Goal: Transaction & Acquisition: Purchase product/service

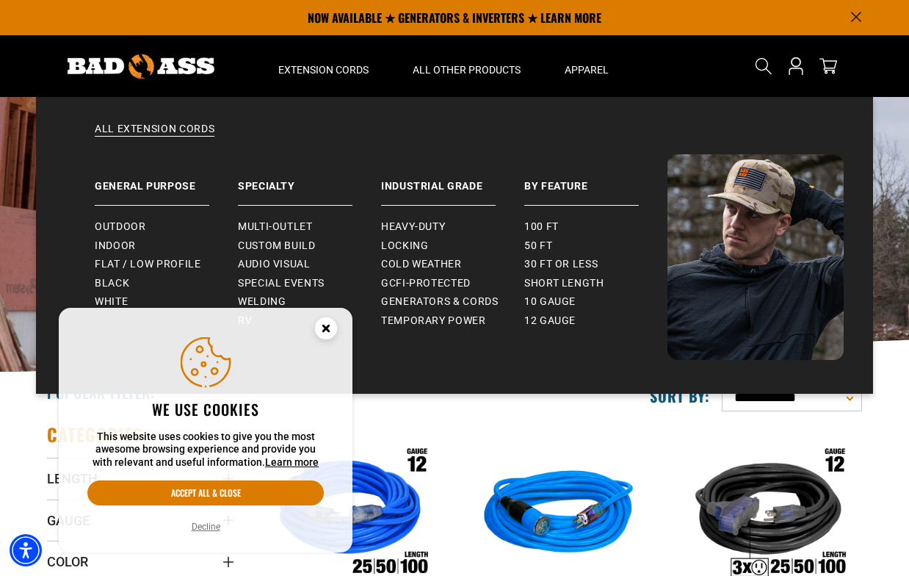
click at [207, 491] on button "Accept all & close" at bounding box center [205, 492] width 236 height 25
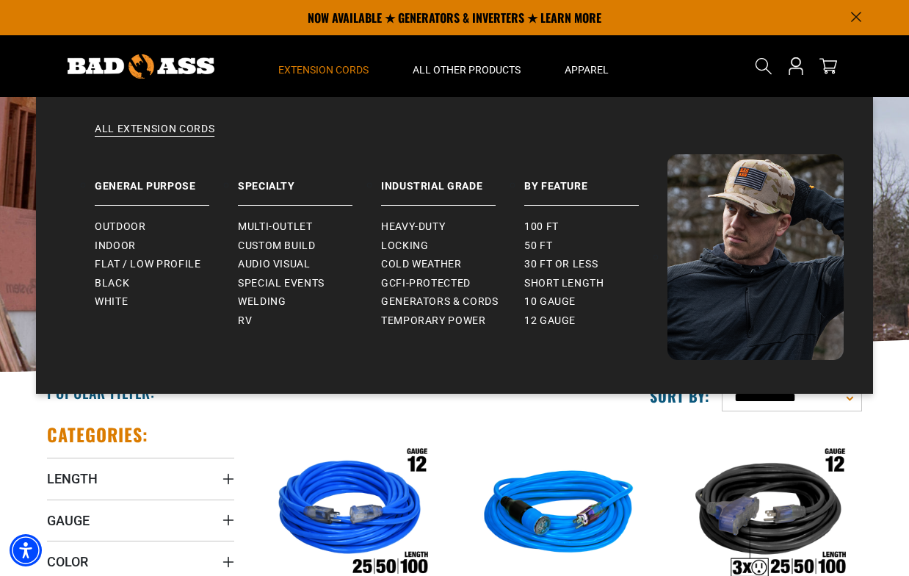
click at [316, 68] on span "Extension Cords" at bounding box center [323, 69] width 90 height 13
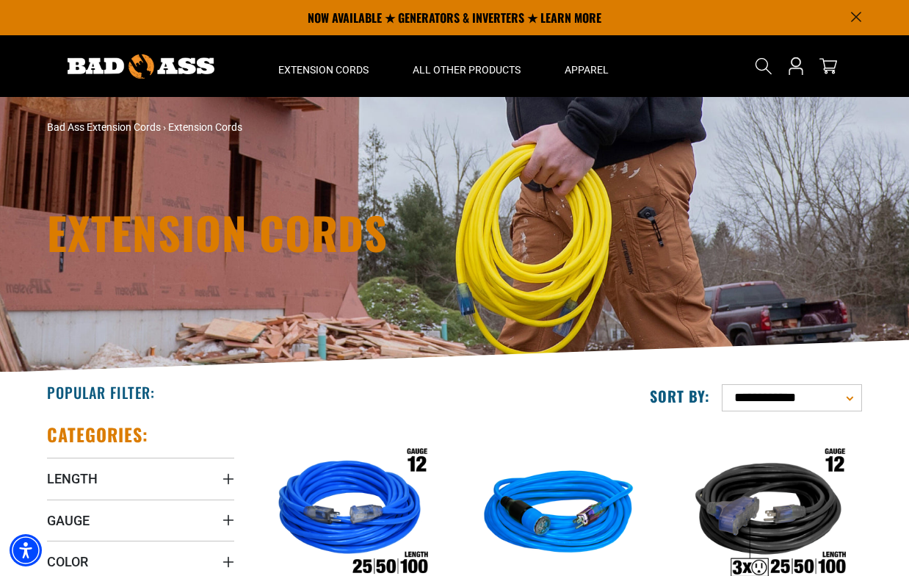
click at [176, 68] on img at bounding box center [141, 66] width 147 height 24
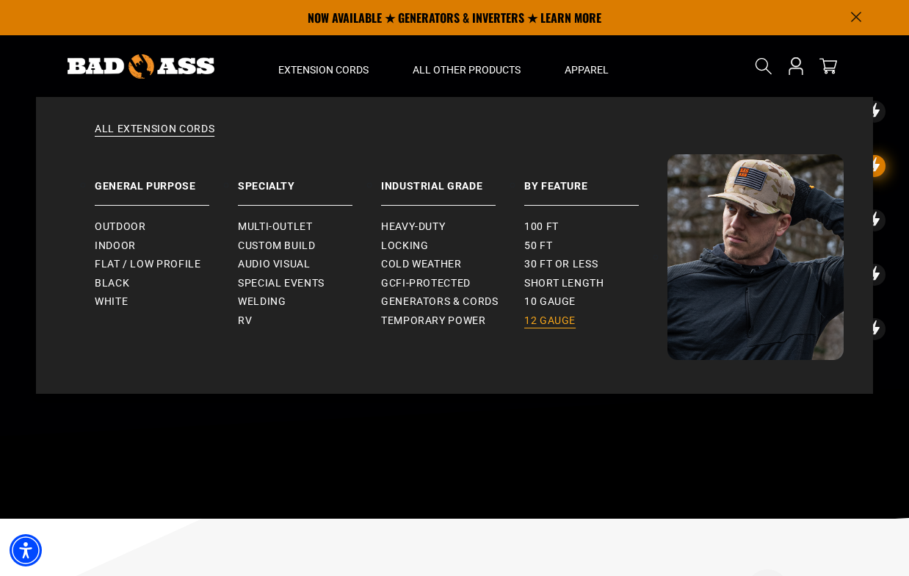
click at [545, 321] on span "12 gauge" at bounding box center [549, 320] width 51 height 13
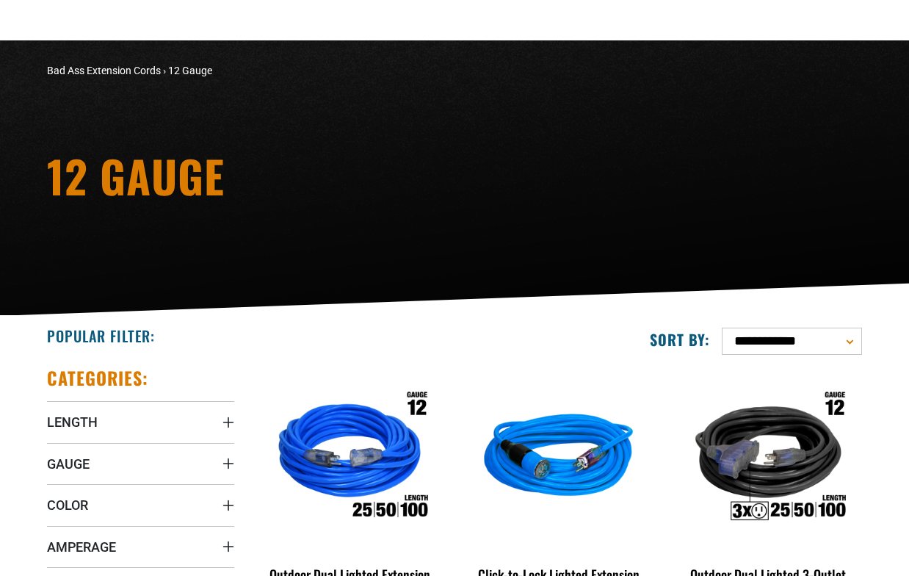
scroll to position [220, 0]
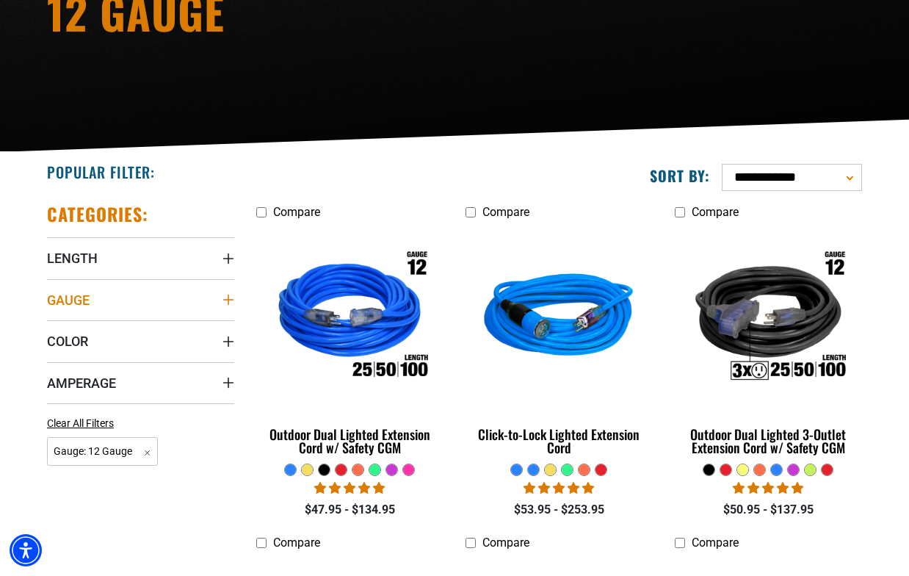
click at [169, 300] on summary "Gauge" at bounding box center [140, 299] width 187 height 41
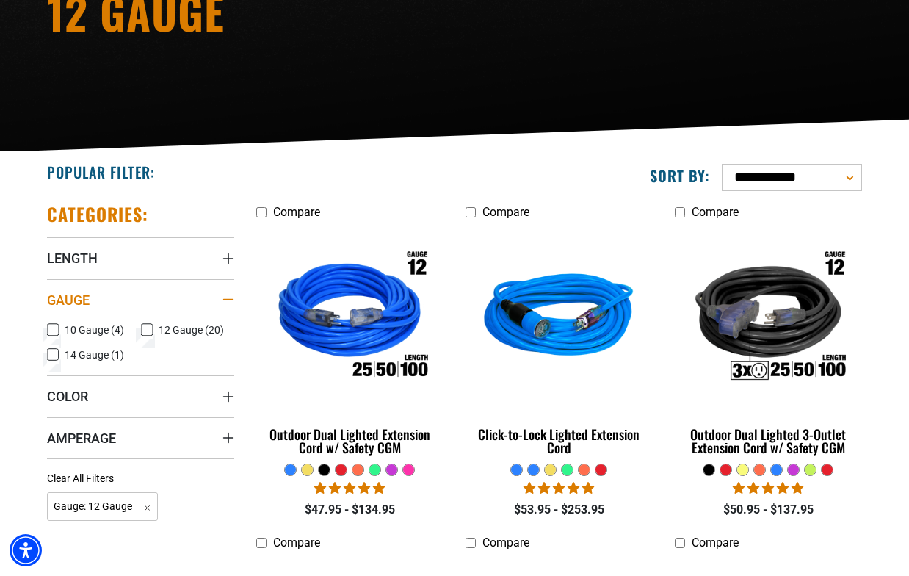
click at [168, 298] on summary "Gauge" at bounding box center [140, 299] width 187 height 41
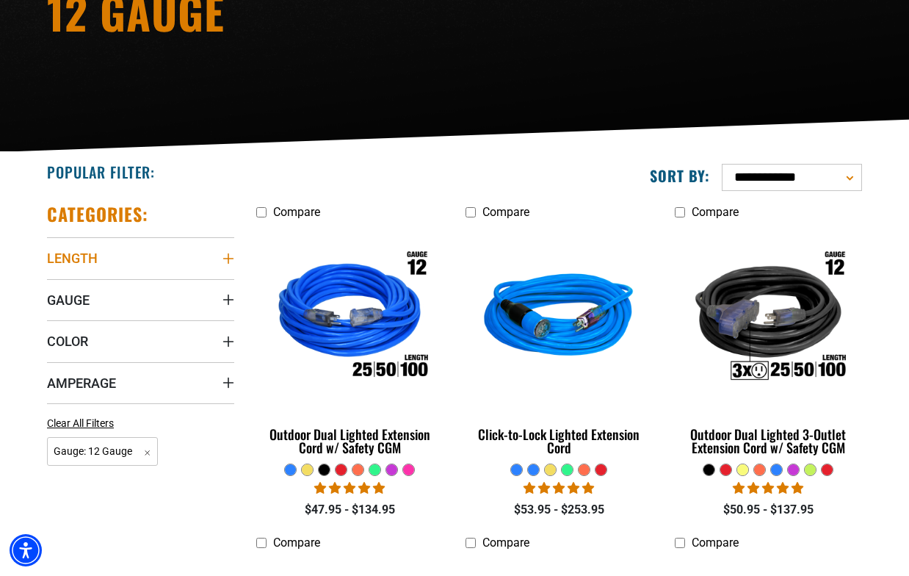
click at [164, 267] on summary "Length" at bounding box center [140, 257] width 187 height 41
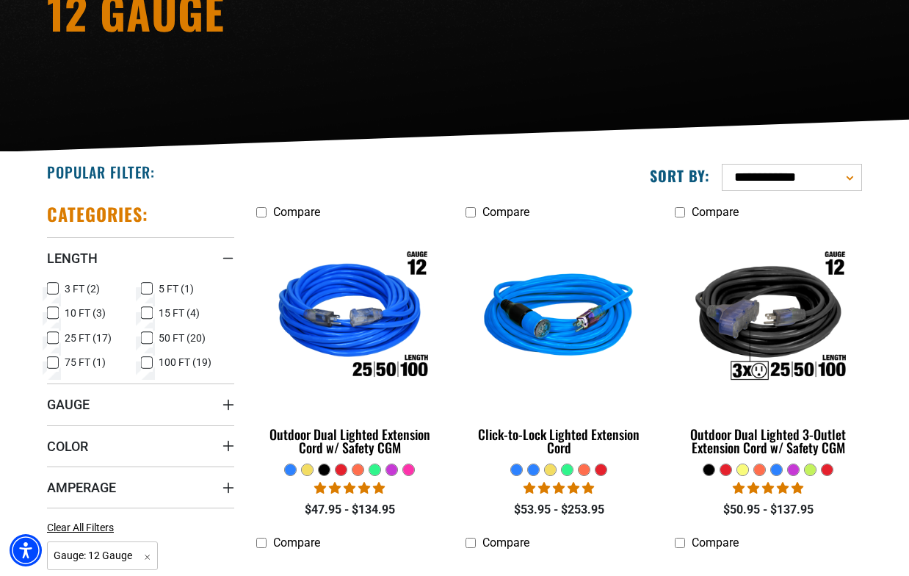
click at [144, 316] on icon at bounding box center [147, 312] width 12 height 19
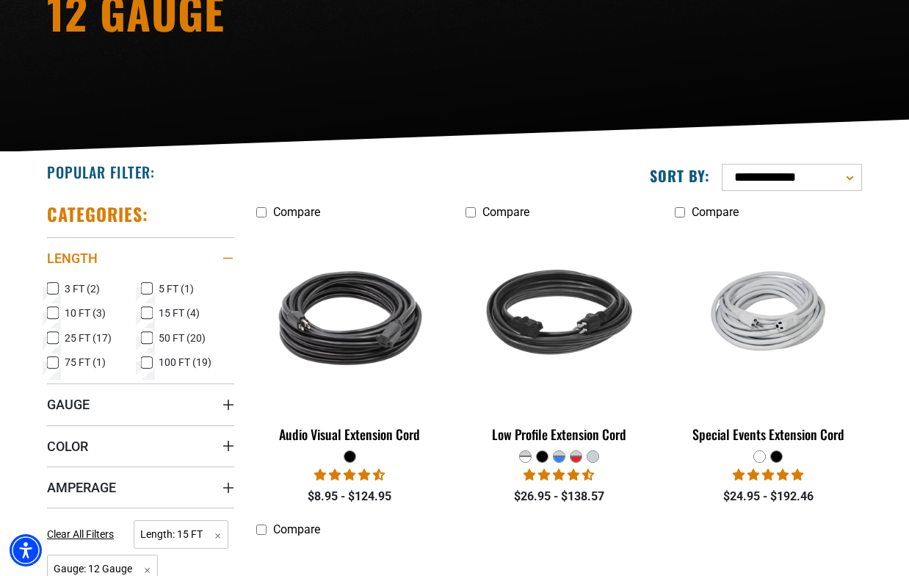
click at [120, 256] on summary "Length" at bounding box center [140, 257] width 187 height 41
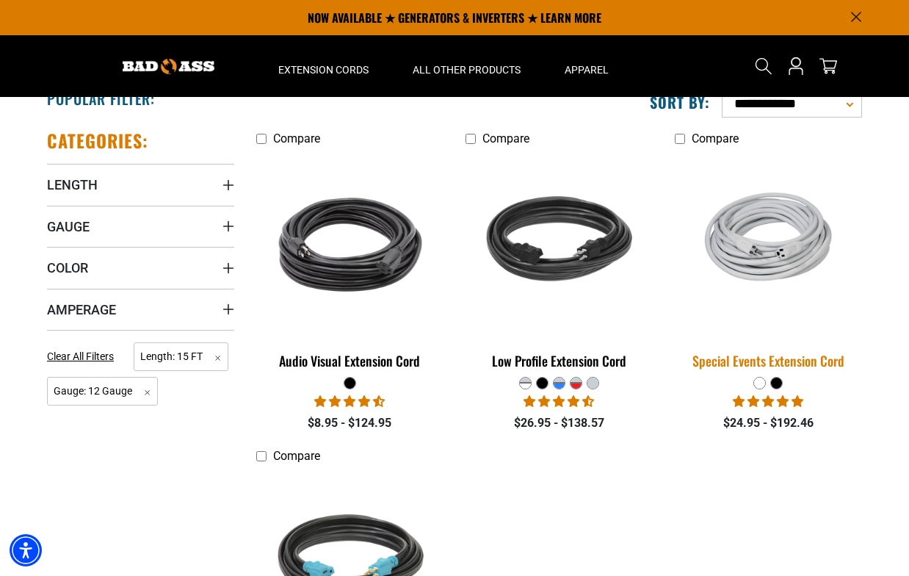
scroll to position [220, 0]
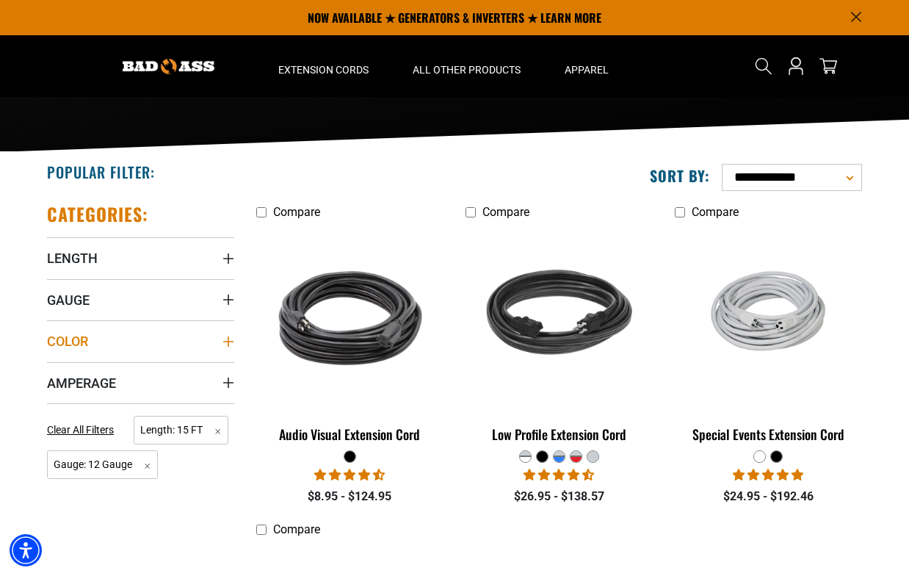
click at [203, 338] on summary "Color" at bounding box center [140, 340] width 187 height 41
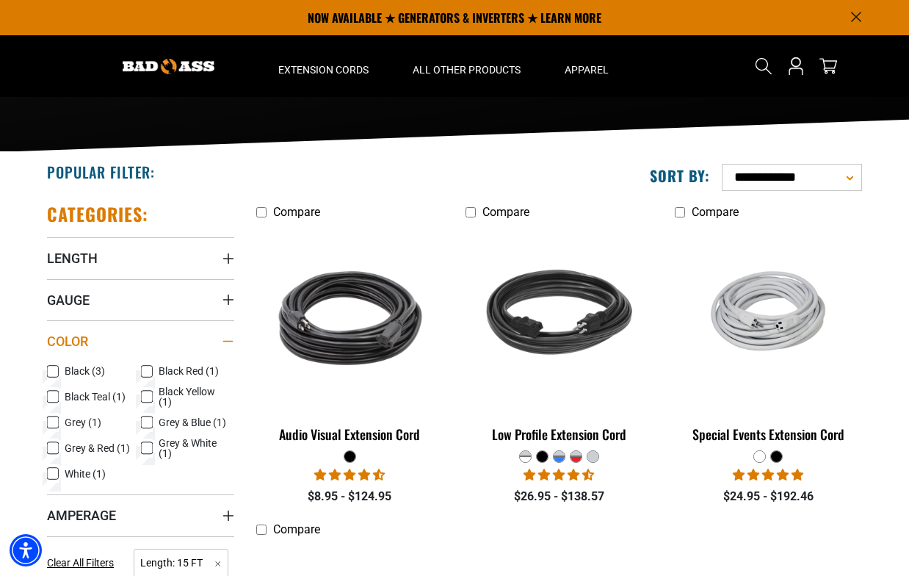
click at [204, 338] on summary "Color" at bounding box center [140, 340] width 187 height 41
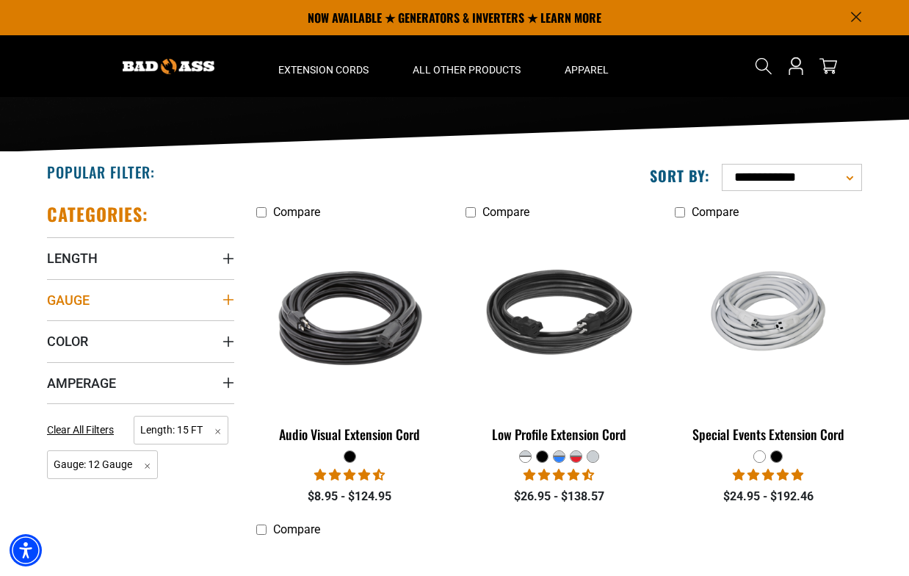
click at [190, 296] on summary "Gauge" at bounding box center [140, 299] width 187 height 41
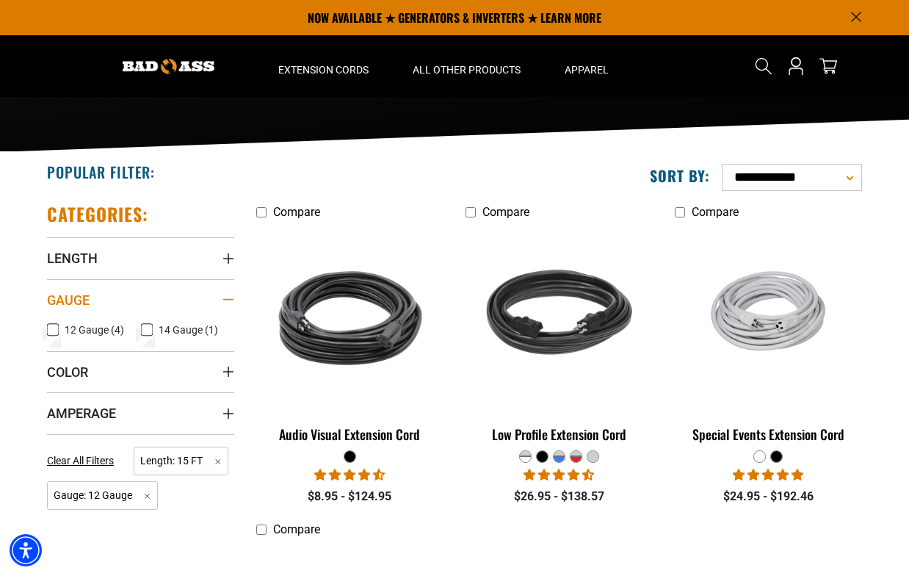
click at [190, 294] on summary "Gauge" at bounding box center [140, 299] width 187 height 41
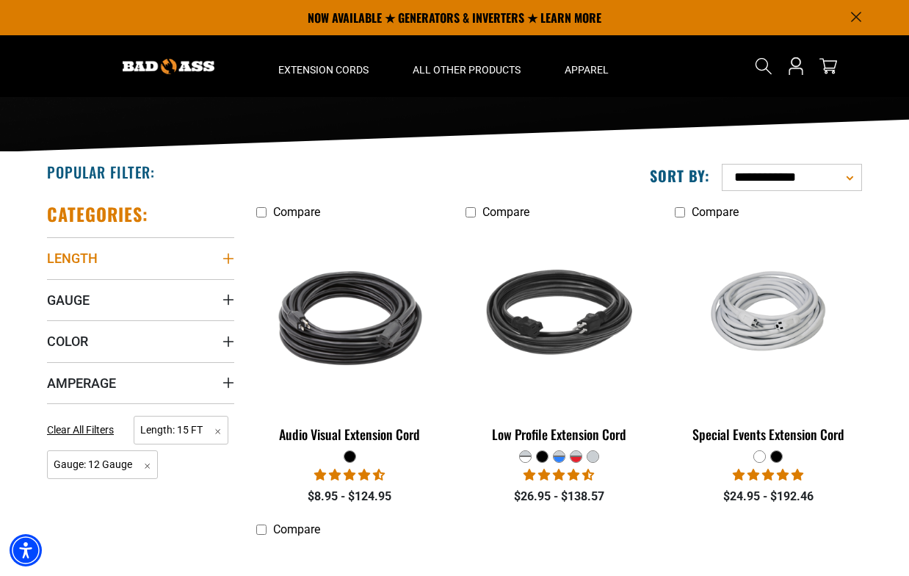
click at [202, 247] on summary "Length" at bounding box center [140, 257] width 187 height 41
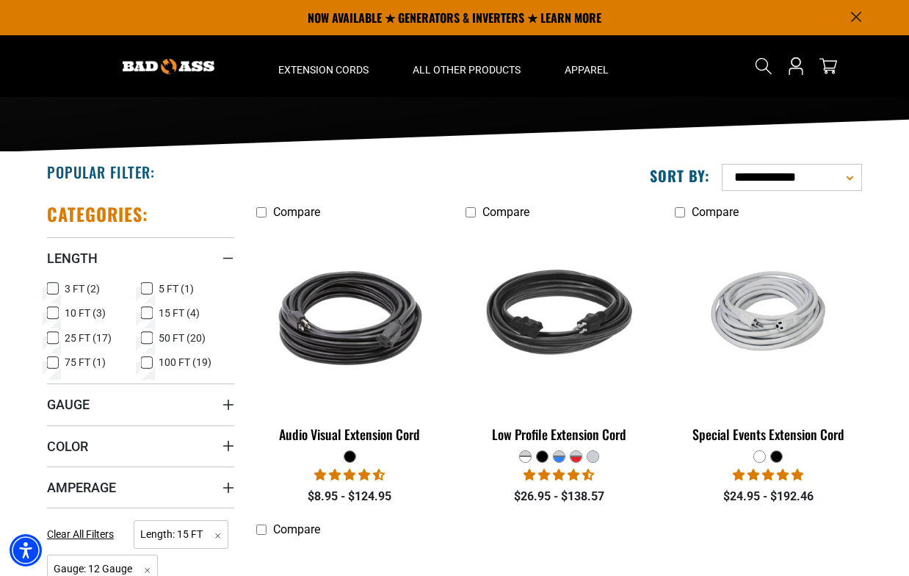
click at [149, 311] on icon at bounding box center [146, 313] width 9 height 8
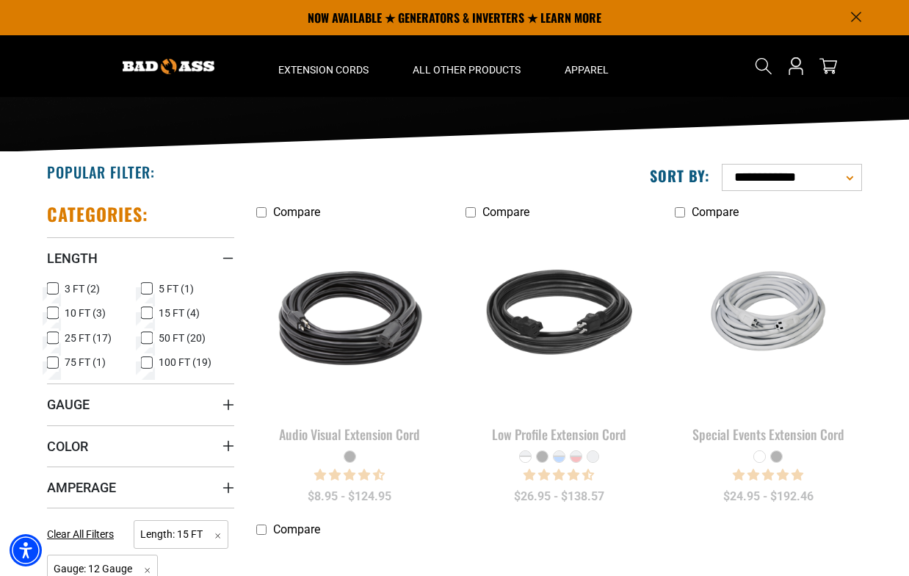
click at [54, 335] on icon at bounding box center [53, 337] width 12 height 19
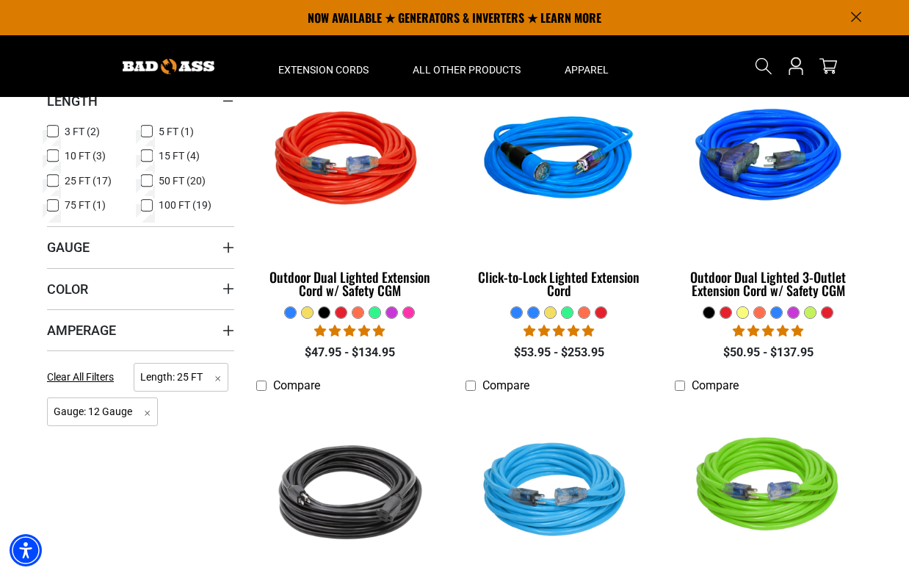
scroll to position [220, 0]
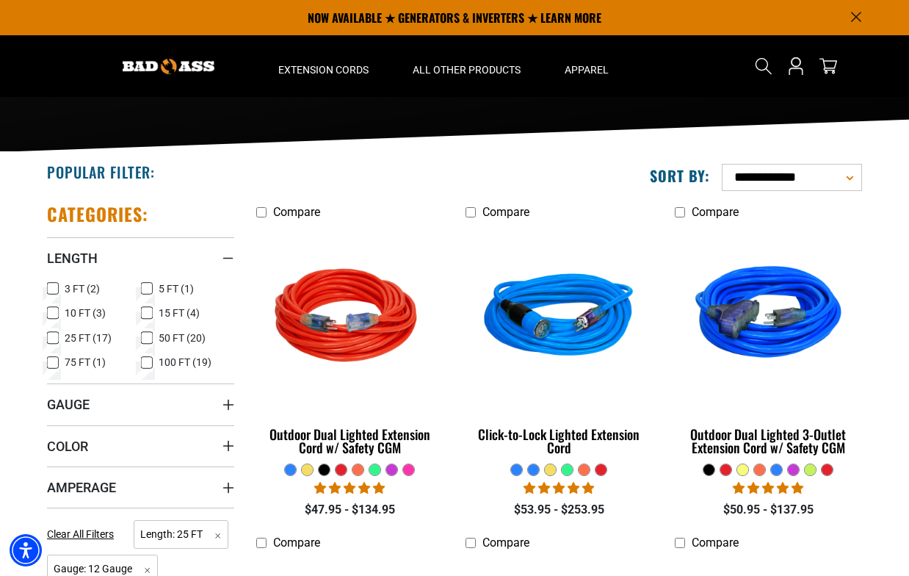
click at [55, 334] on icon at bounding box center [52, 338] width 9 height 8
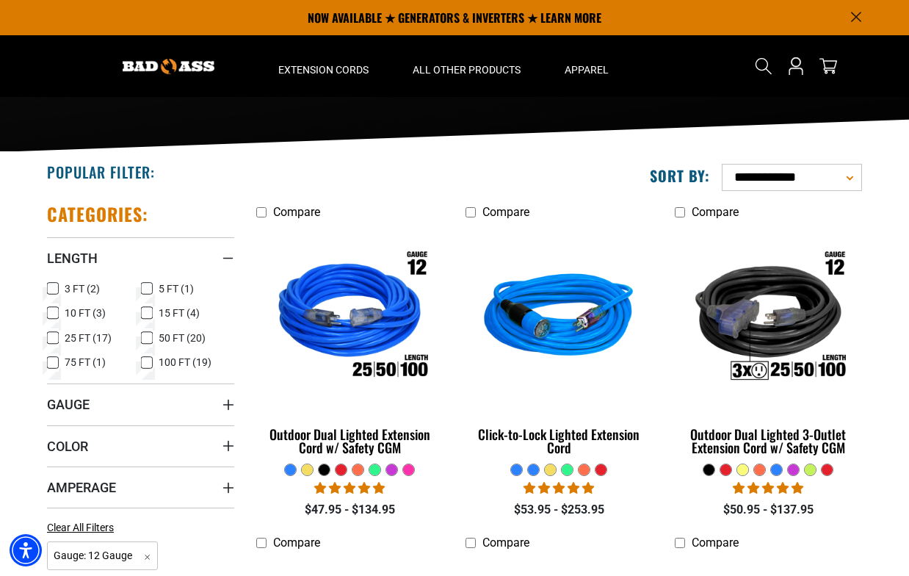
click at [146, 310] on icon at bounding box center [147, 312] width 12 height 19
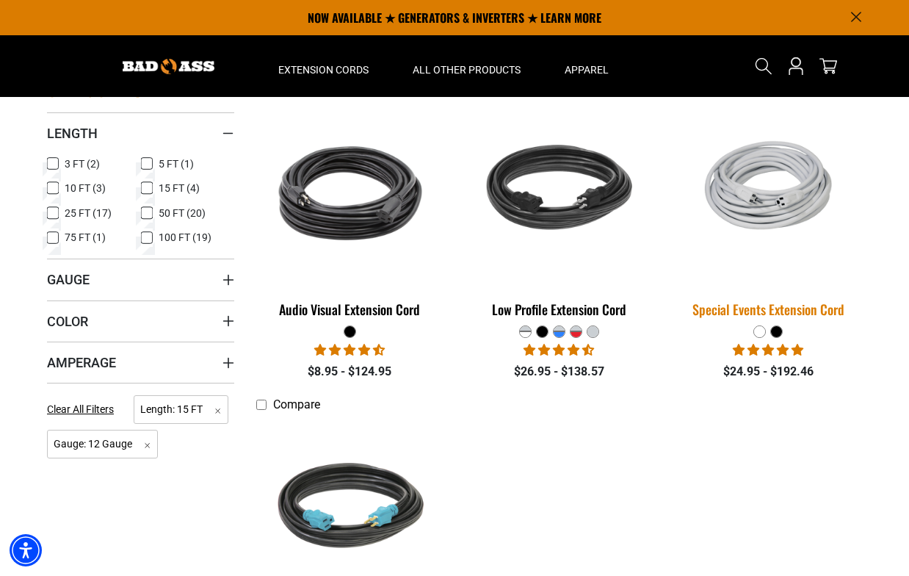
scroll to position [294, 0]
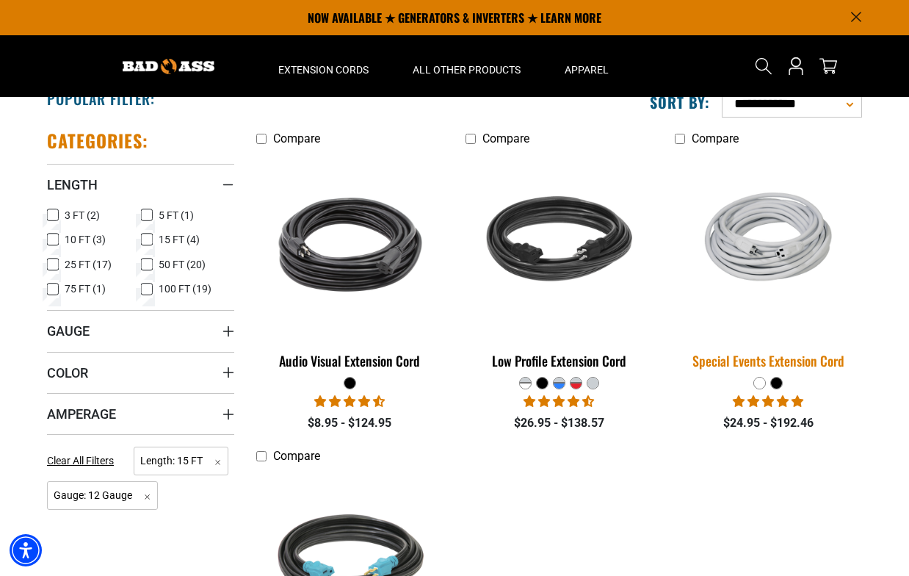
click at [795, 355] on div "Special Events Extension Cord" at bounding box center [768, 360] width 187 height 13
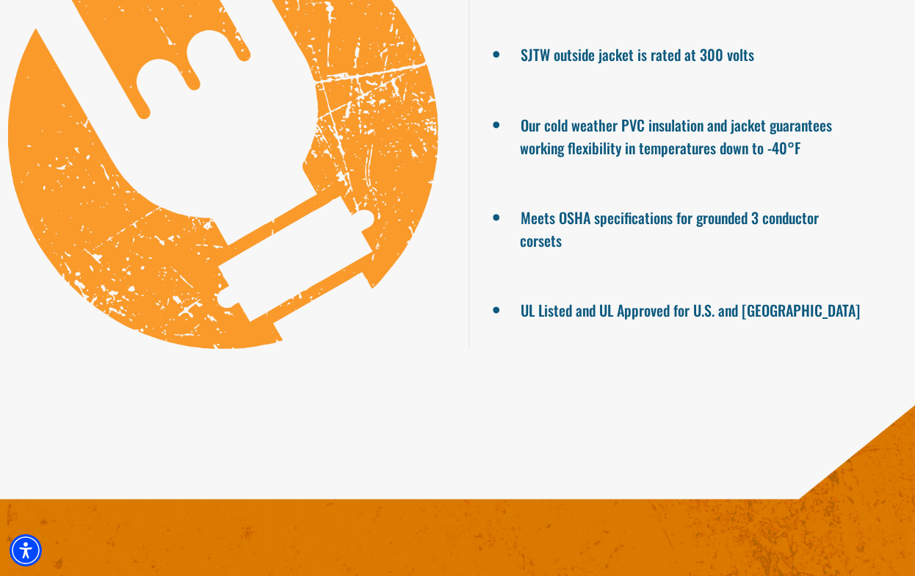
scroll to position [1248, 0]
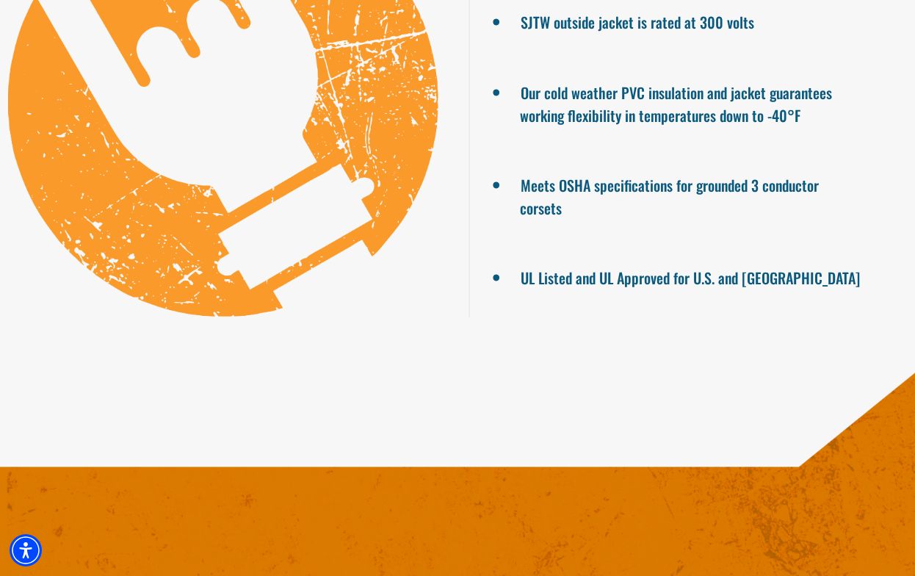
click at [540, 213] on li "Meets OSHA specifications for grounded 3 conductor corsets" at bounding box center [692, 194] width 344 height 48
drag, startPoint x: 540, startPoint y: 213, endPoint x: 666, endPoint y: 278, distance: 142.2
click at [665, 279] on li "UL Listed and UL Approved for U.S. and Canada" at bounding box center [692, 276] width 344 height 26
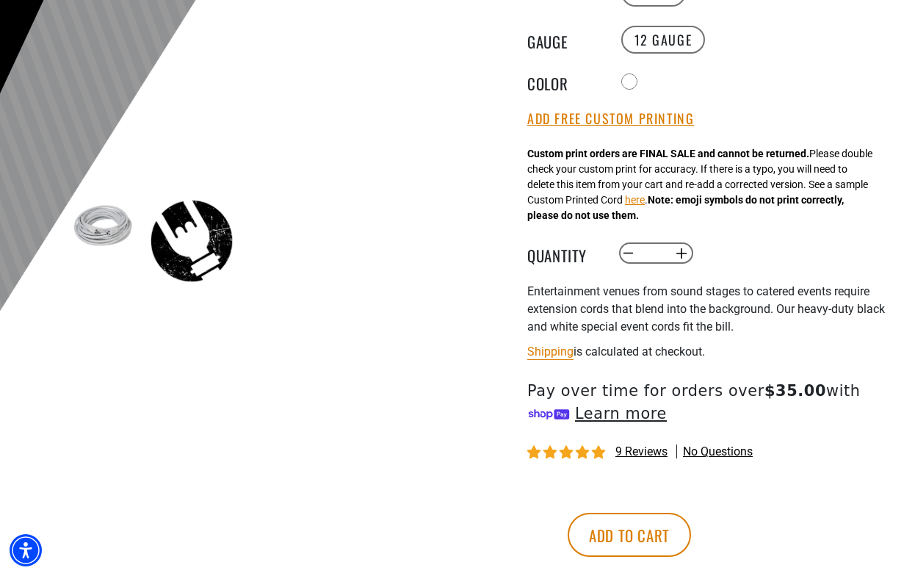
scroll to position [734, 0]
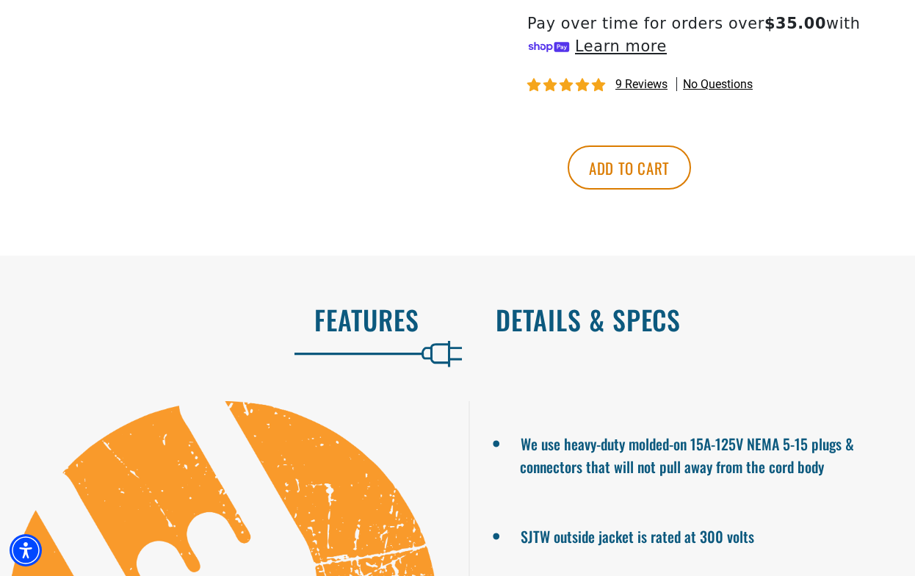
click at [563, 325] on h2 "Details & Specs" at bounding box center [690, 319] width 388 height 31
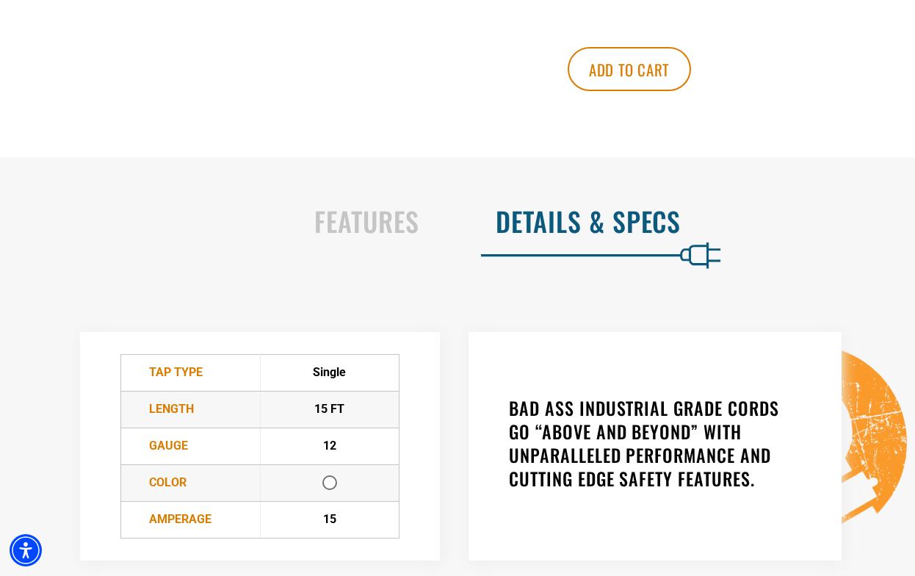
scroll to position [954, 0]
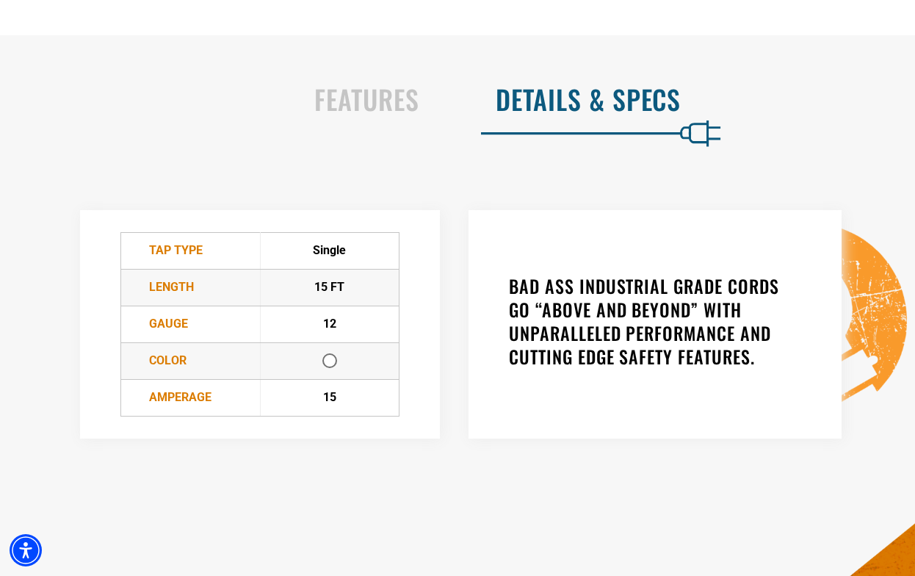
click at [329, 360] on div at bounding box center [329, 360] width 15 height 15
click at [605, 297] on h3 "BAD ASS INDUSTRIAL GRADE CORDS GO “ABOVE AND BEYOND” WITH UNPARALLELED PERFORMA…" at bounding box center [655, 321] width 292 height 94
click at [380, 108] on h2 "Features" at bounding box center [225, 99] width 388 height 31
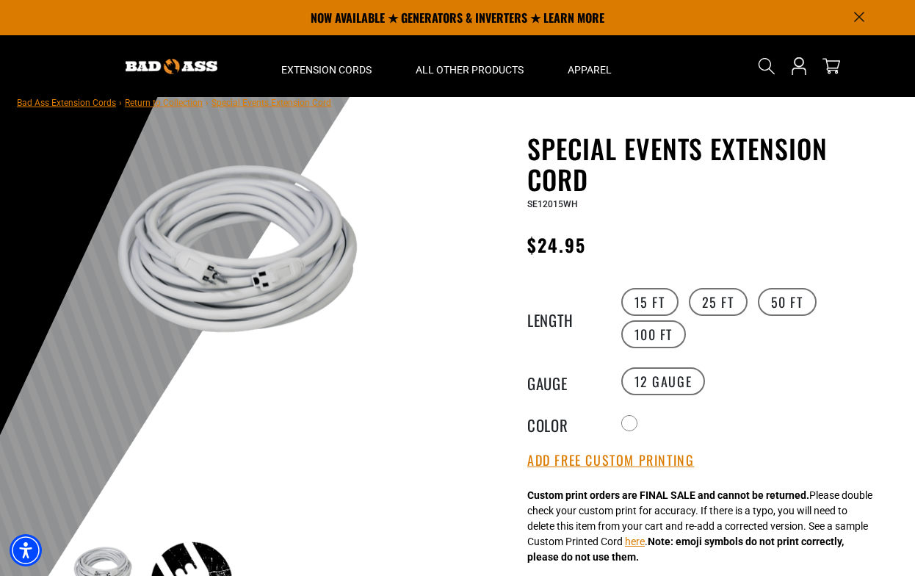
scroll to position [0, 0]
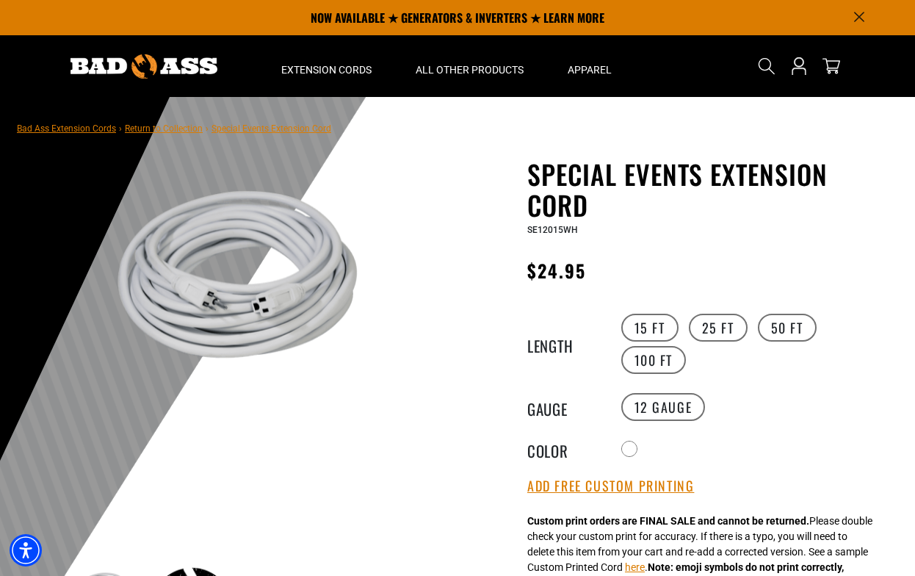
click at [541, 269] on span "$24.95" at bounding box center [556, 270] width 59 height 26
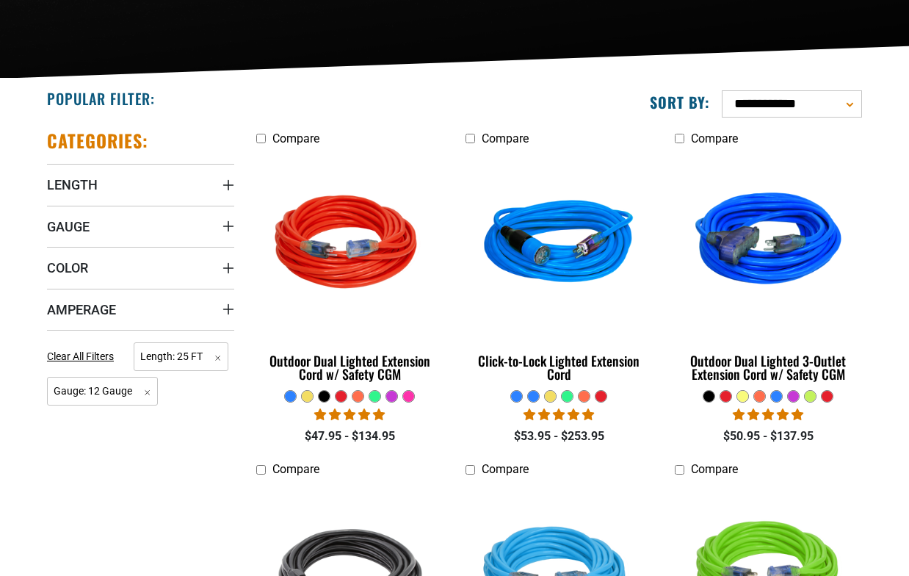
click at [764, 108] on select "**********" at bounding box center [792, 103] width 140 height 27
select select "**********"
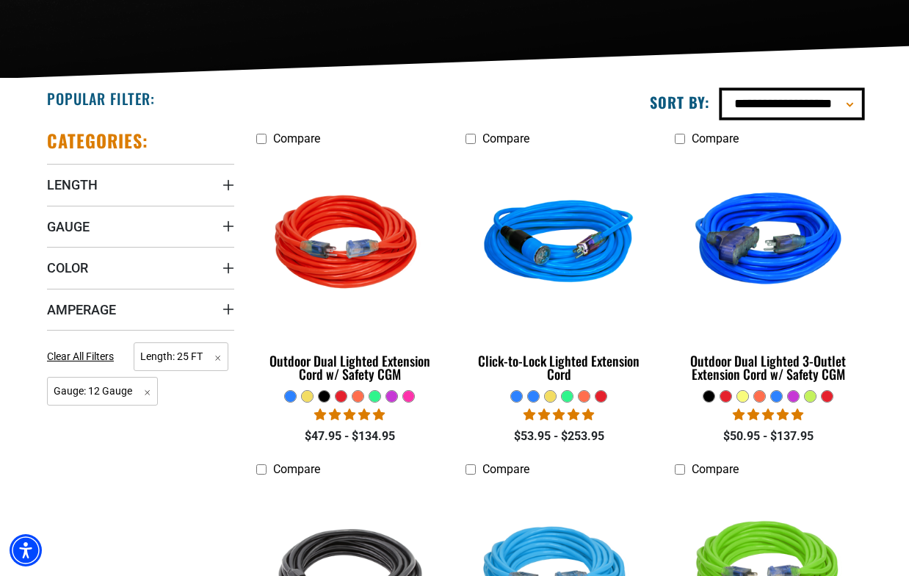
click at [722, 90] on select "**********" at bounding box center [792, 103] width 140 height 27
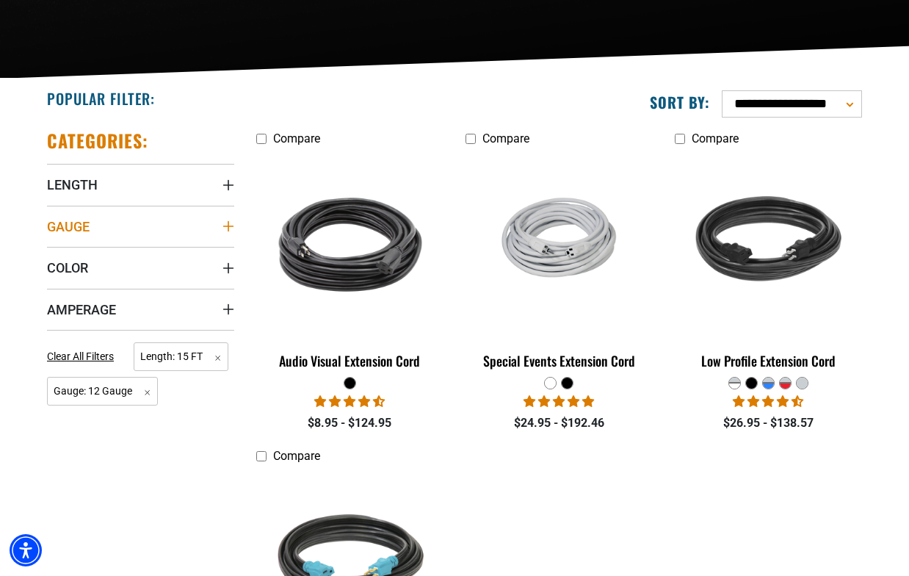
click at [185, 225] on summary "Gauge" at bounding box center [140, 226] width 187 height 41
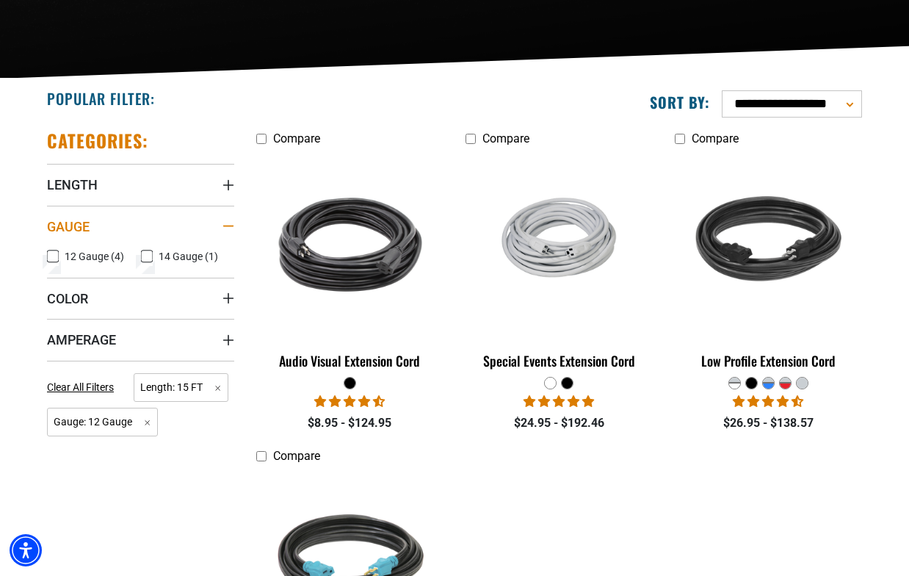
click at [138, 216] on summary "Gauge" at bounding box center [140, 226] width 187 height 41
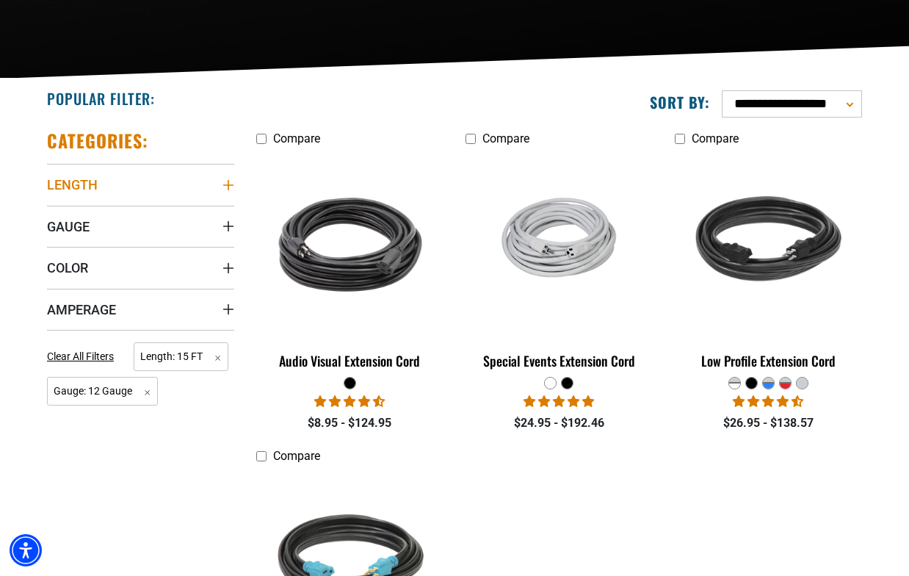
click at [137, 203] on summary "Length" at bounding box center [140, 184] width 187 height 41
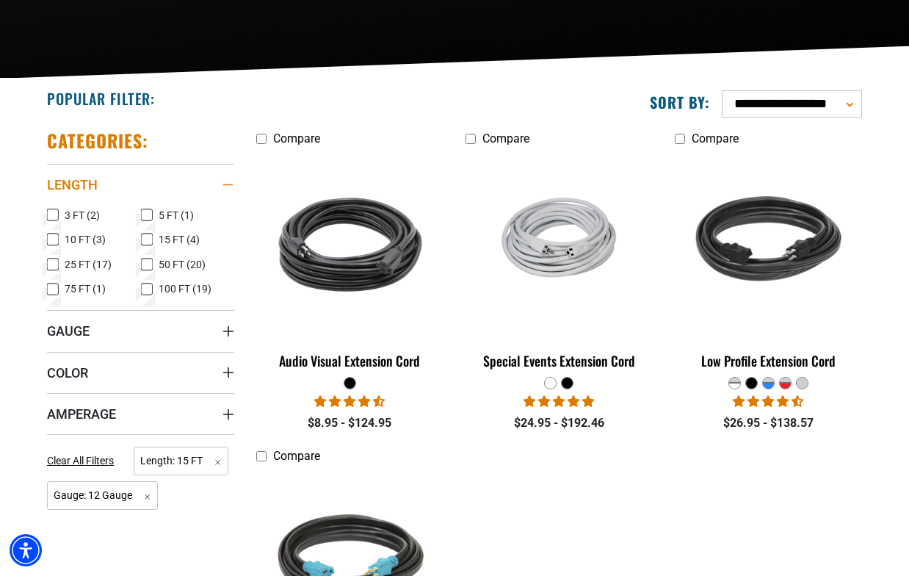
click at [139, 192] on summary "Length" at bounding box center [140, 184] width 187 height 41
